Goal: Information Seeking & Learning: Find specific fact

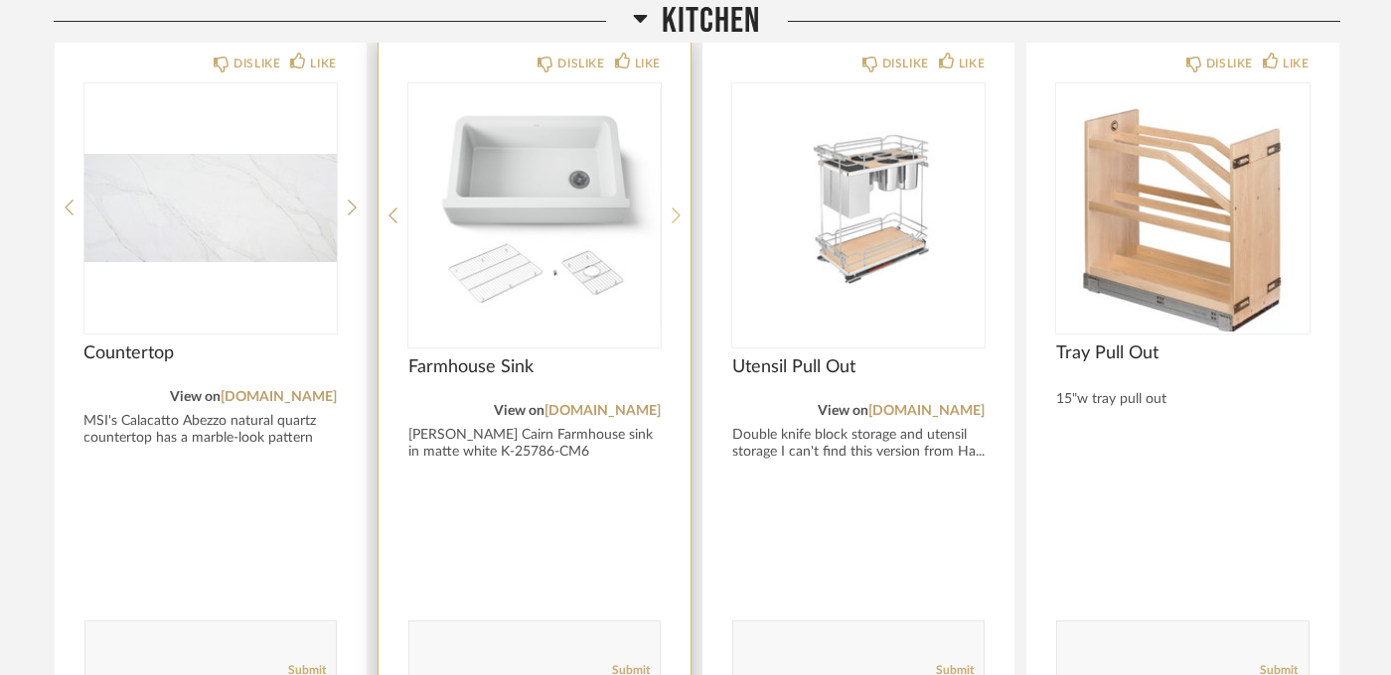
scroll to position [331, 0]
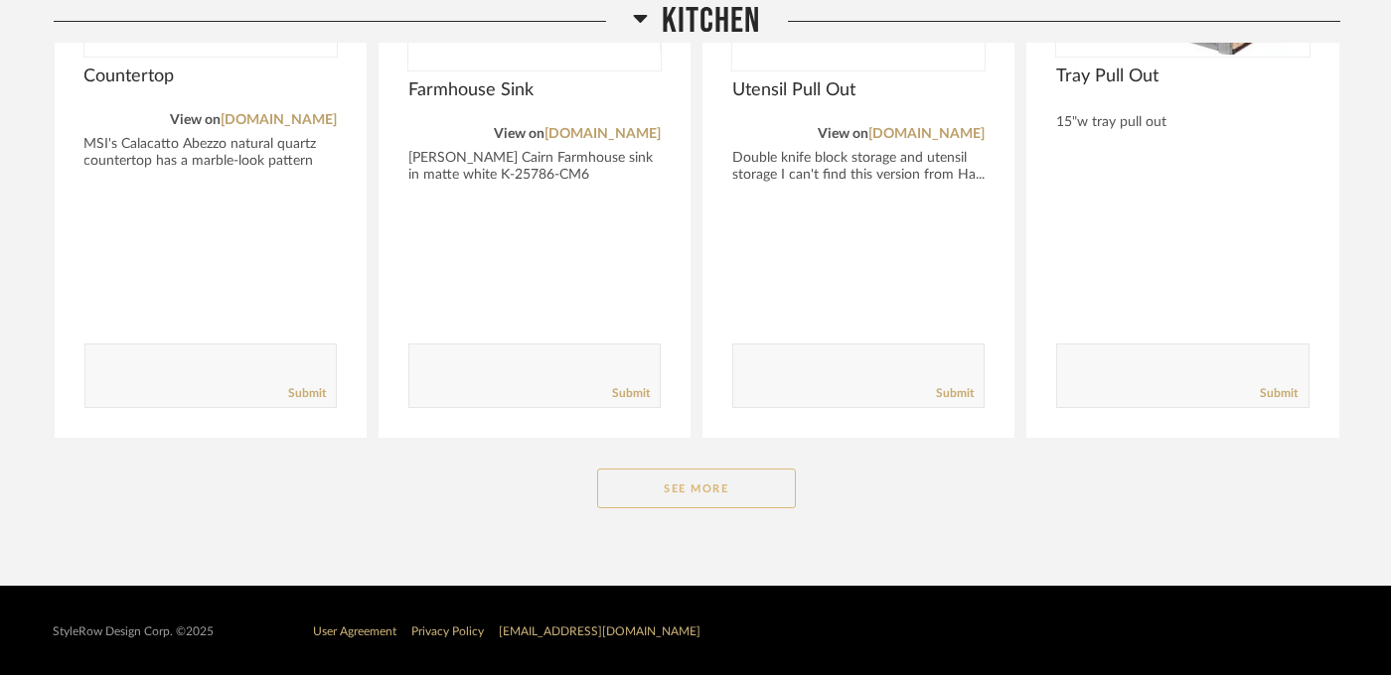
click at [677, 475] on button "See More" at bounding box center [696, 489] width 199 height 40
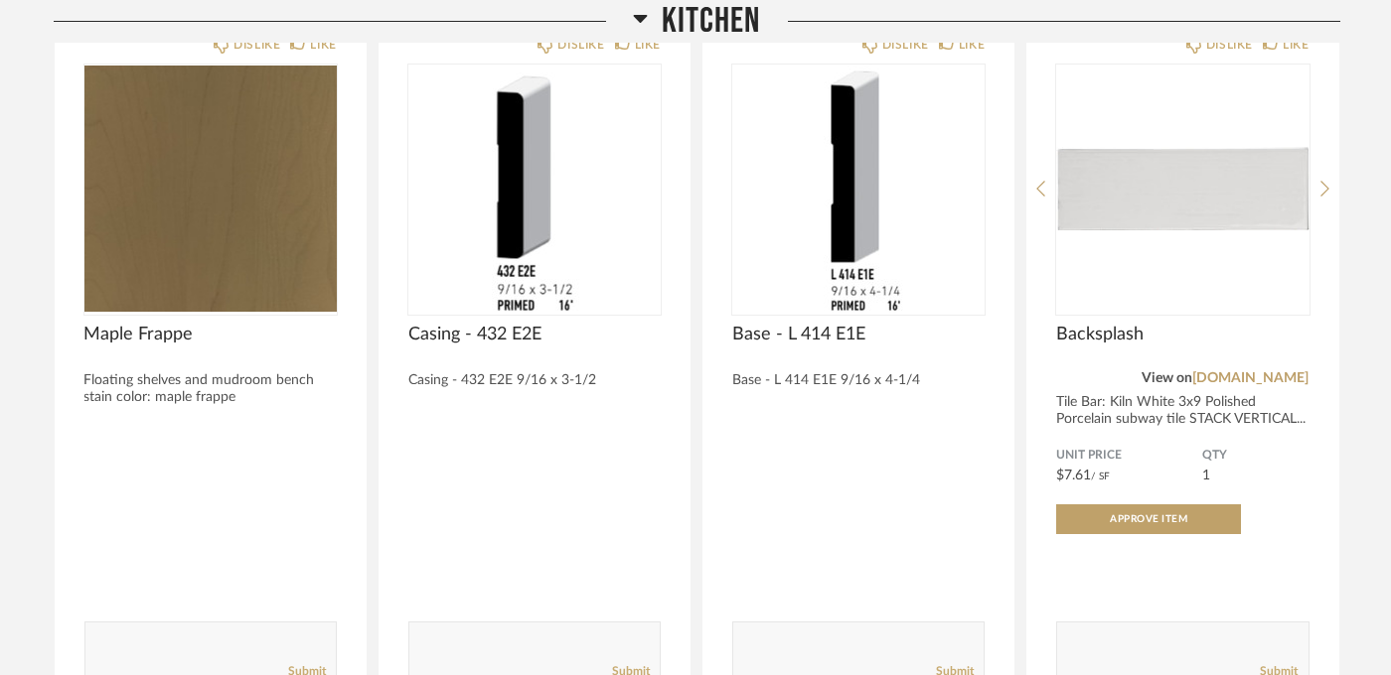
scroll to position [1705, 0]
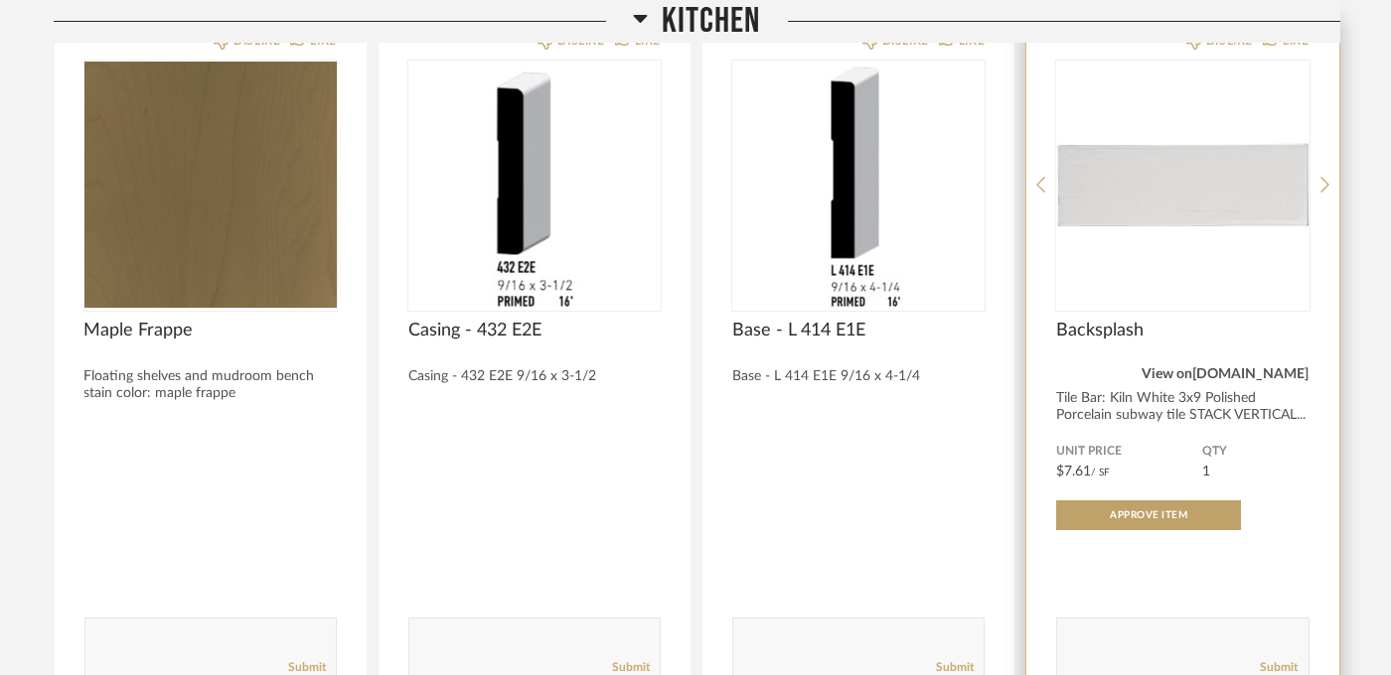
click at [1288, 371] on link "tilebar.com" at bounding box center [1251, 375] width 116 height 14
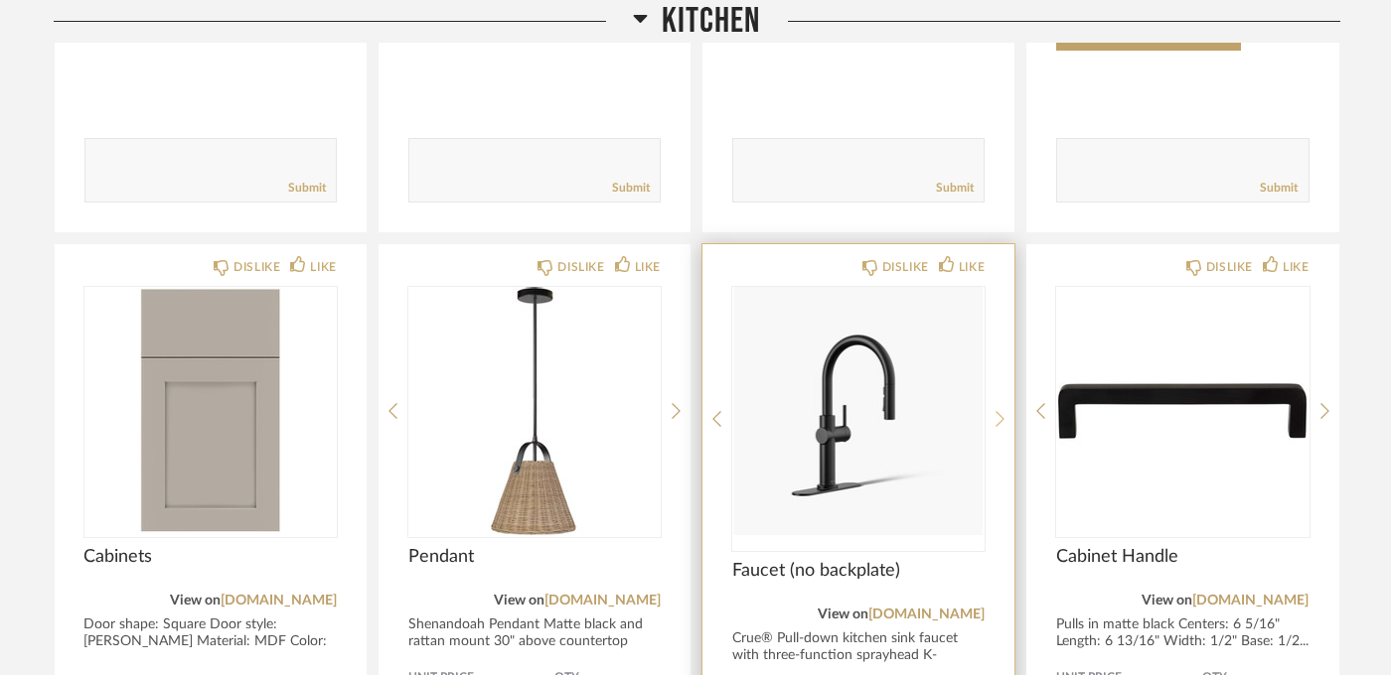
scroll to position [2257, 0]
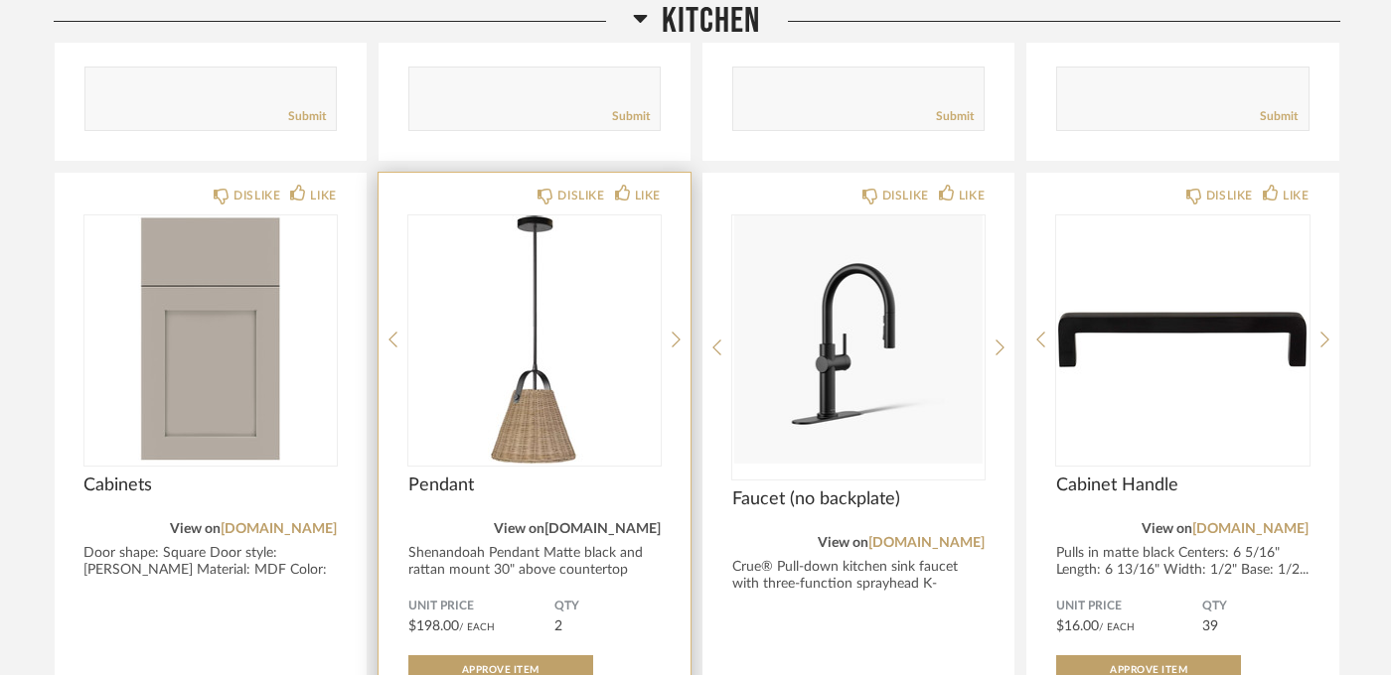
click at [611, 524] on link "lumens.com" at bounding box center [602, 529] width 116 height 14
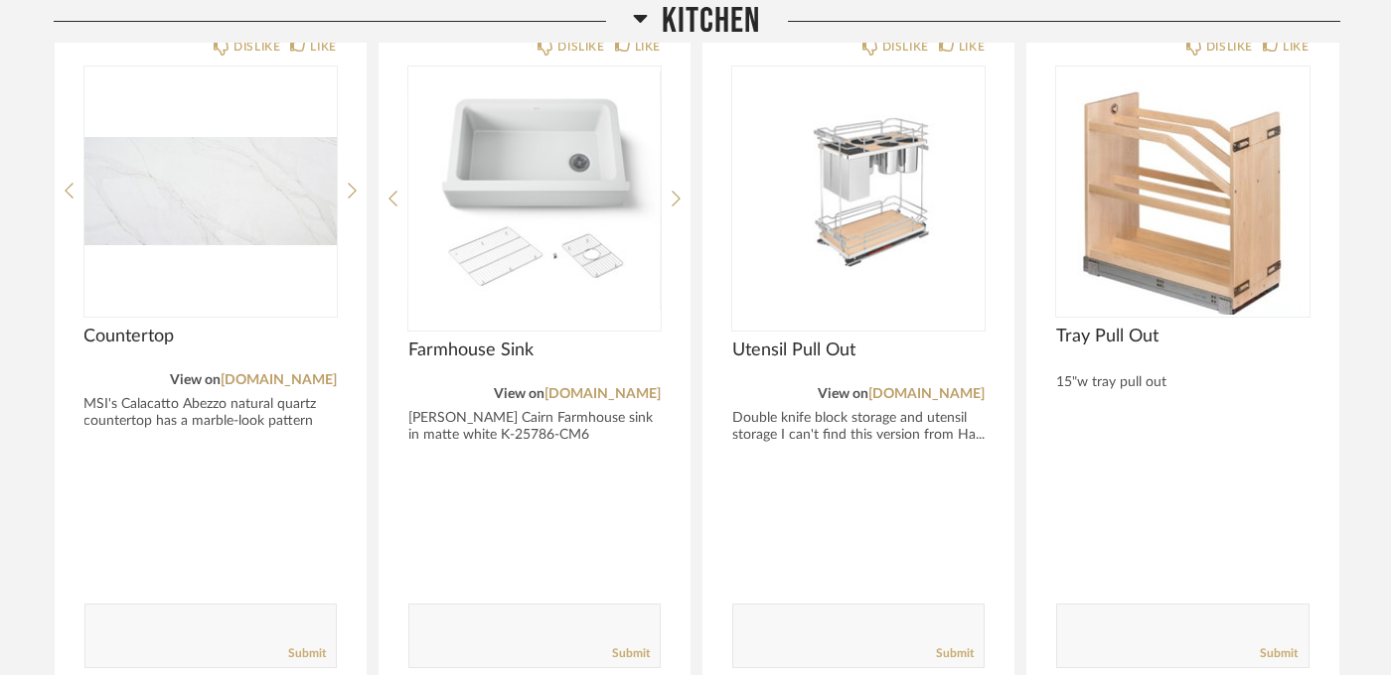
scroll to position [270, 0]
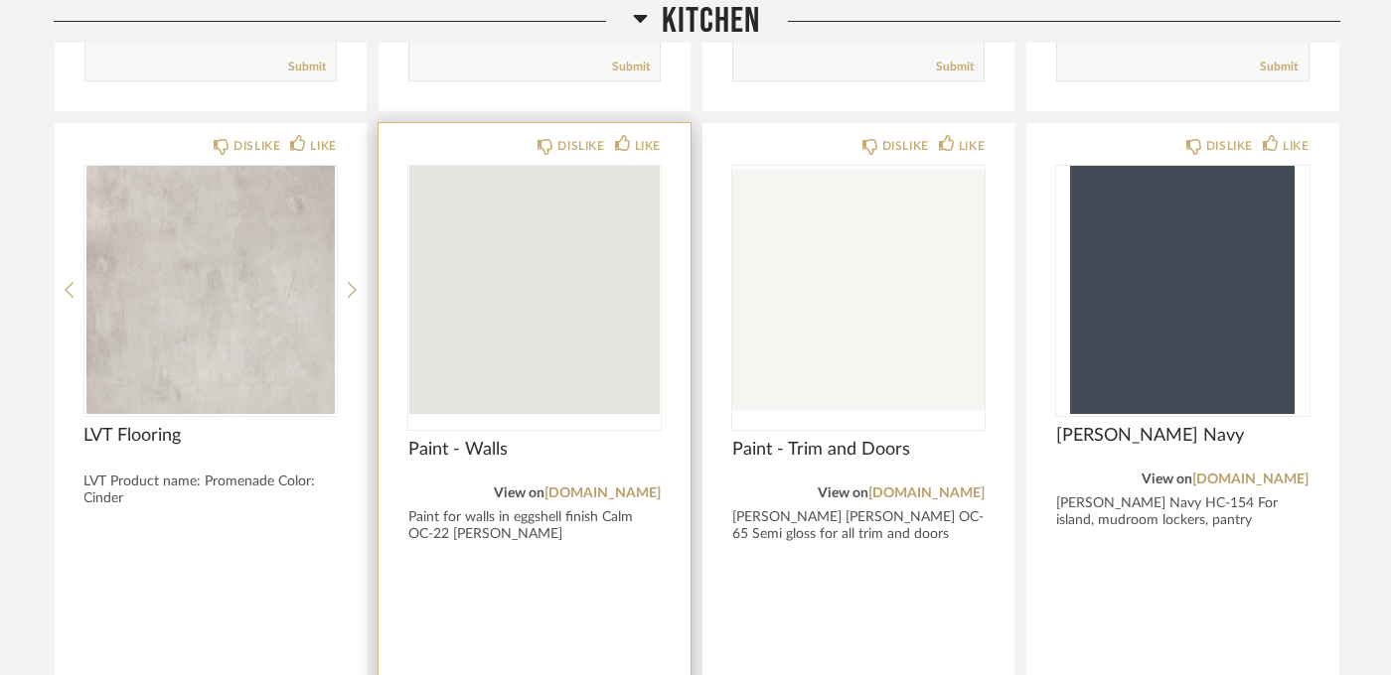
scroll to position [933, 0]
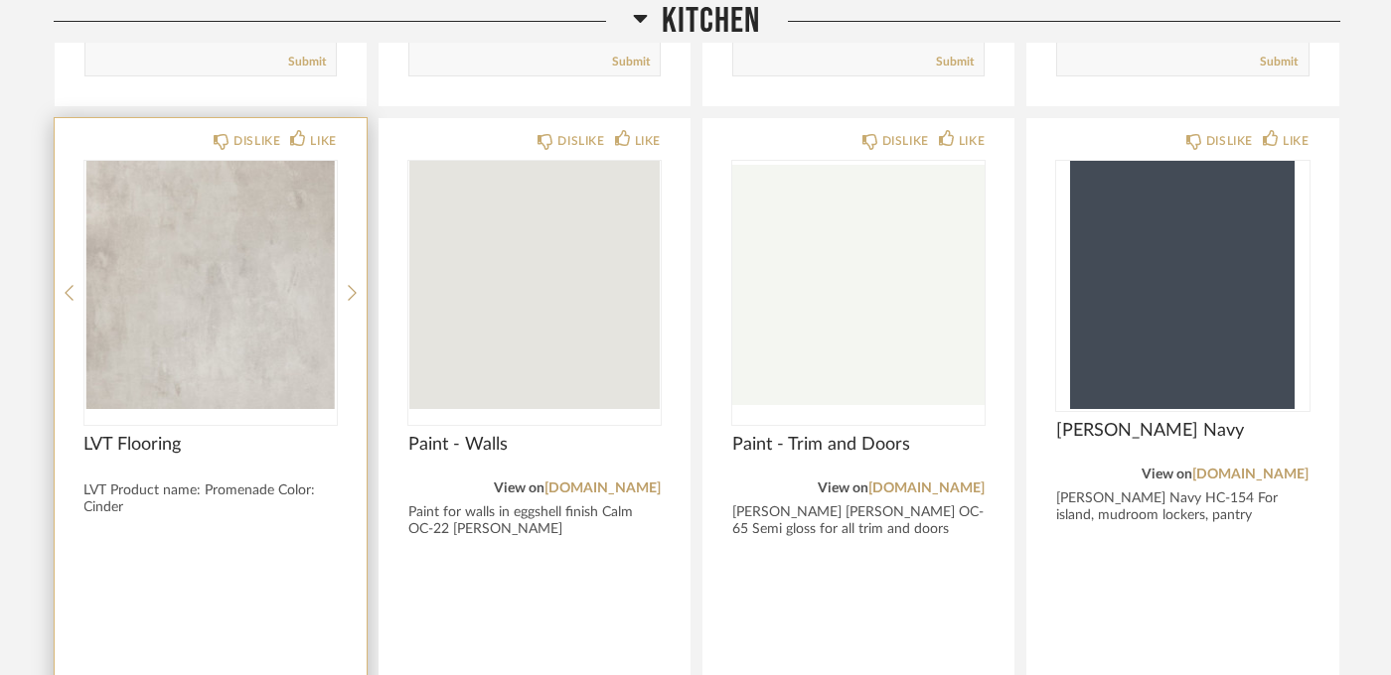
click at [113, 439] on span "LVT Flooring" at bounding box center [210, 445] width 252 height 22
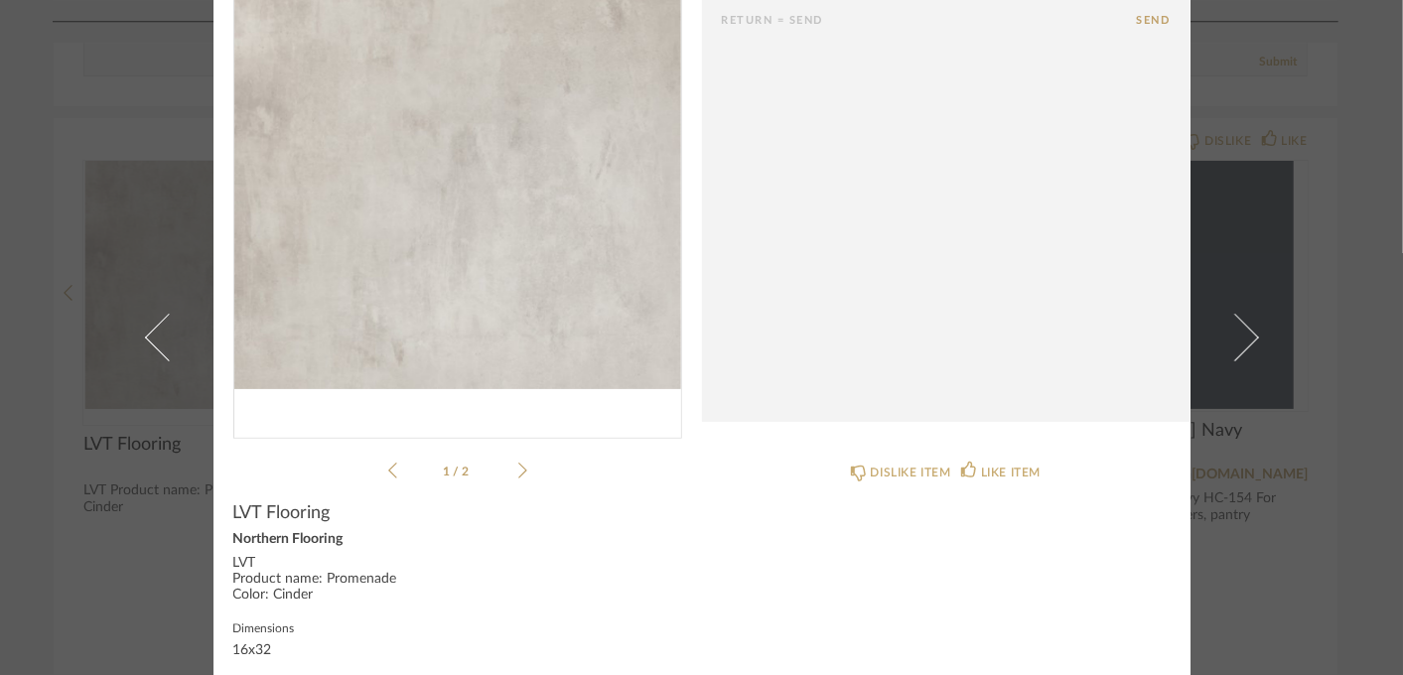
scroll to position [183, 0]
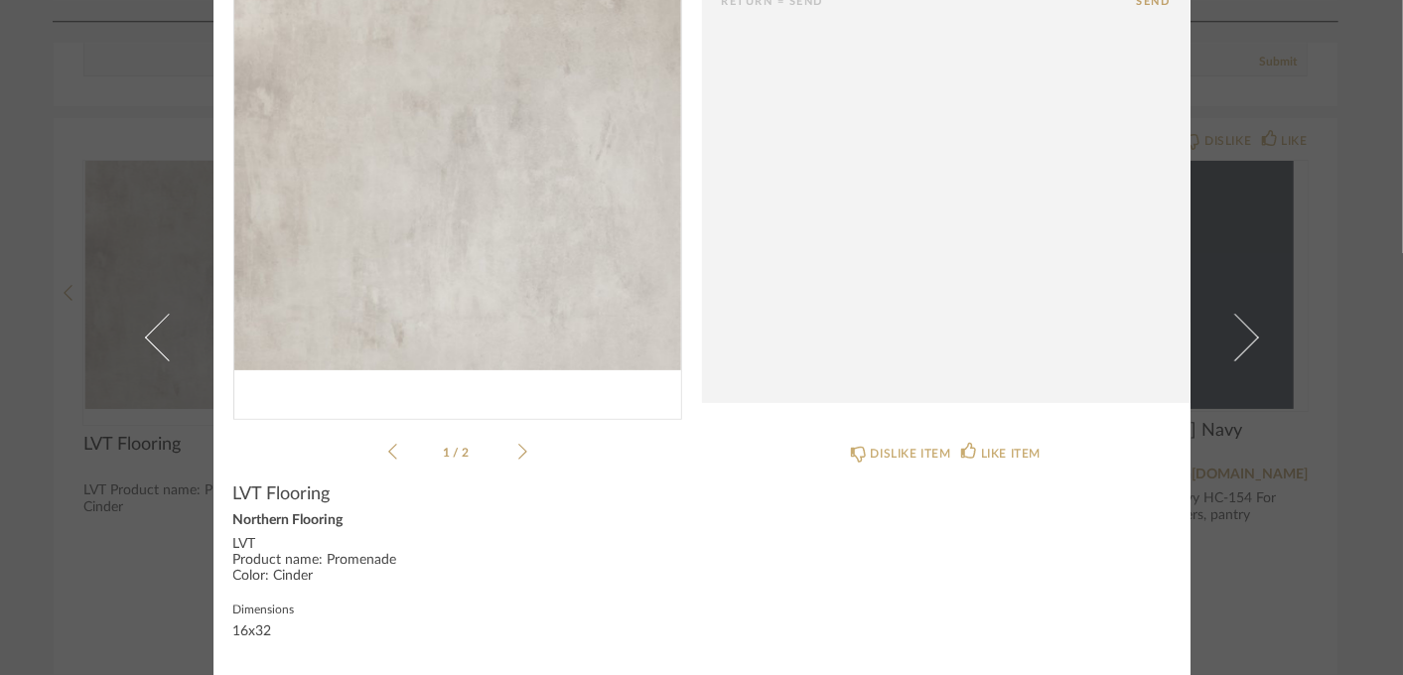
click at [275, 567] on div "LVT Product name: Promenade Color: Cinder" at bounding box center [457, 561] width 449 height 48
drag, startPoint x: 275, startPoint y: 567, endPoint x: 267, endPoint y: 520, distance: 47.4
click at [267, 520] on div "Northern Flooring" at bounding box center [457, 522] width 449 height 16
click at [266, 500] on span "LVT Flooring" at bounding box center [281, 495] width 97 height 22
drag, startPoint x: 306, startPoint y: 568, endPoint x: 212, endPoint y: 494, distance: 120.2
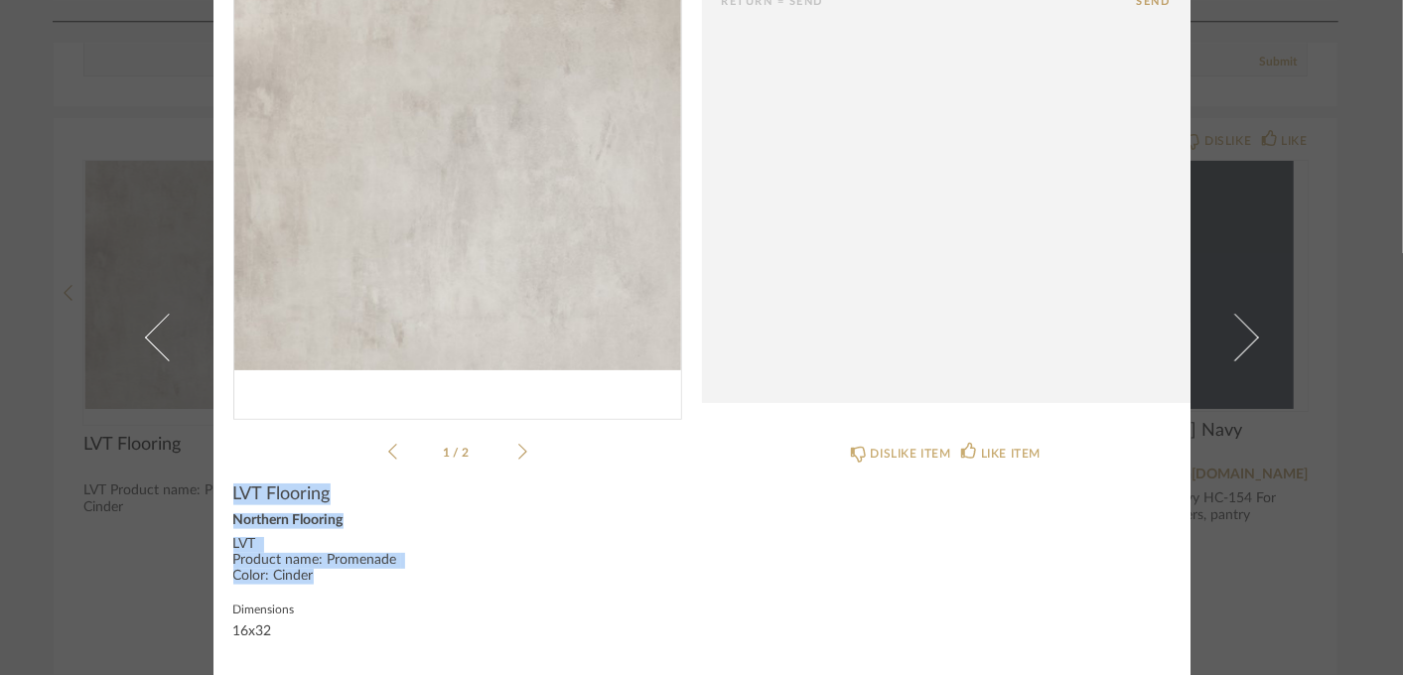
click at [214, 494] on cpp-summary-info "LVT Flooring Northern Flooring LVT Product name: Promenade Color: Cinder Dimens…" at bounding box center [458, 560] width 489 height 193
copy div "LVT Flooring Northern Flooring LVT Product name: Promenade Color: Cinder"
